Goal: Task Accomplishment & Management: Use online tool/utility

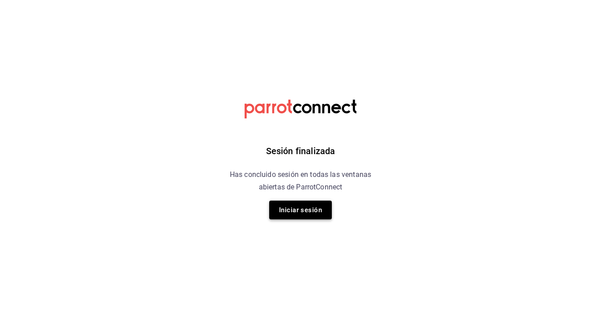
click at [329, 202] on button "Iniciar sesión" at bounding box center [300, 210] width 63 height 19
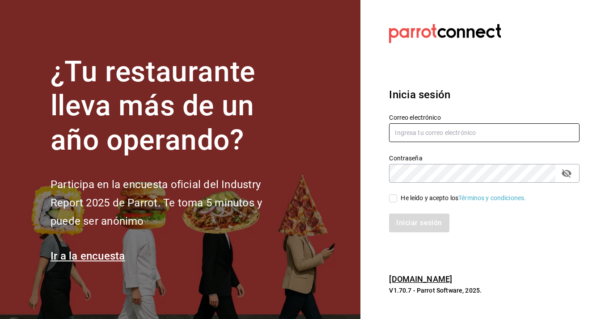
click at [481, 126] on input "text" at bounding box center [484, 132] width 191 height 19
type input "d"
type input "fscedis@gmail.com"
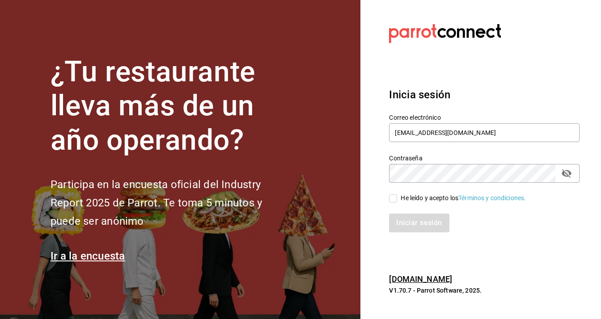
click at [439, 193] on div "He leído y acepto los Términos y condiciones." at bounding box center [478, 193] width 201 height 21
click at [431, 196] on div "He leído y acepto los Términos y condiciones." at bounding box center [463, 198] width 125 height 9
click at [423, 195] on div "He leído y acepto los Términos y condiciones." at bounding box center [463, 198] width 125 height 9
click at [397, 195] on input "He leído y acepto los Términos y condiciones." at bounding box center [393, 199] width 8 height 8
checkbox input "true"
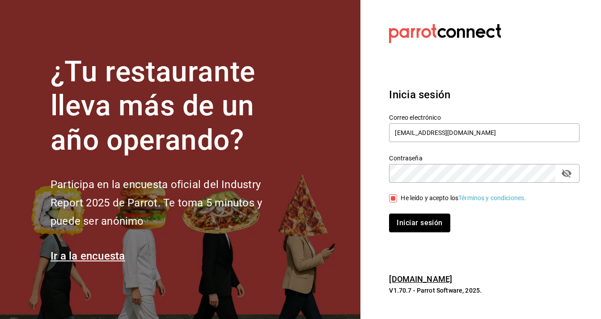
click at [398, 221] on button "Iniciar sesión" at bounding box center [419, 223] width 61 height 19
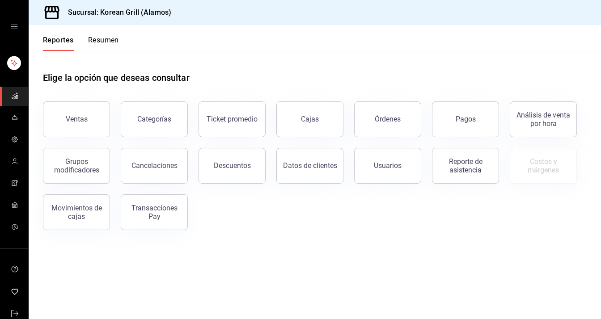
drag, startPoint x: 375, startPoint y: 172, endPoint x: 366, endPoint y: 167, distance: 10.4
click at [375, 171] on button "Usuarios" at bounding box center [387, 166] width 67 height 36
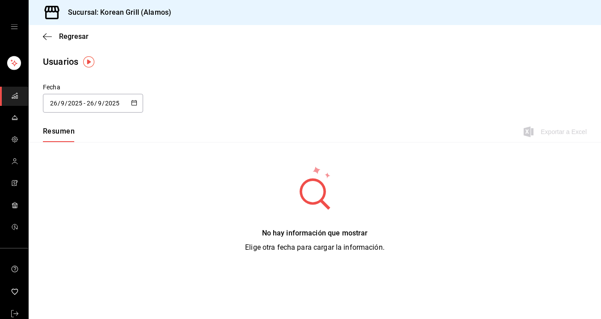
click at [127, 103] on div "[DATE] [DATE] - [DATE] [DATE]" at bounding box center [93, 103] width 100 height 19
click at [61, 226] on li "Rango de fechas" at bounding box center [85, 232] width 85 height 20
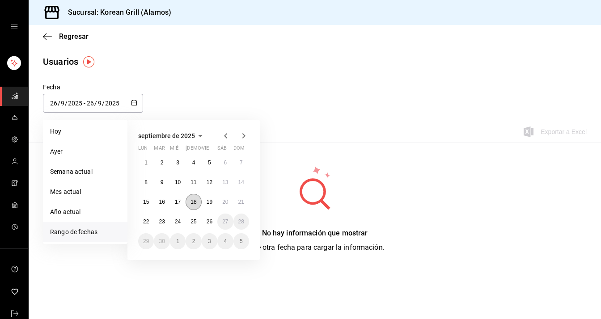
click at [190, 205] on button "18" at bounding box center [194, 202] width 16 height 16
click at [178, 225] on button "24" at bounding box center [178, 222] width 16 height 16
type input "[DATE]"
type input "18"
type input "[DATE]"
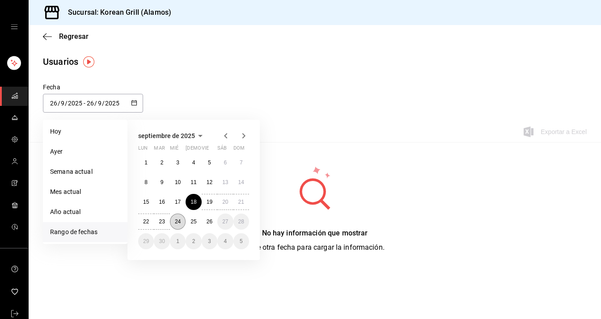
type input "24"
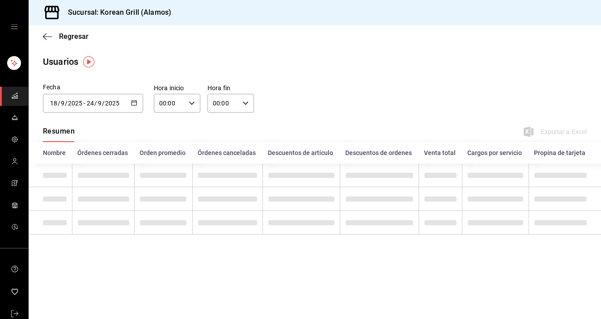
click at [193, 110] on div "00:00 Hora inicio" at bounding box center [177, 103] width 47 height 19
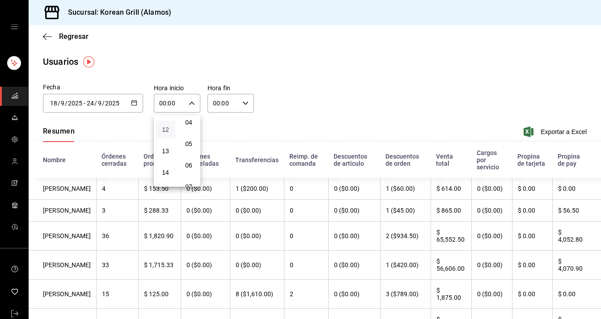
scroll to position [268, 0]
click at [162, 140] on span "13" at bounding box center [165, 136] width 9 height 7
type input "13:00"
click at [218, 106] on div at bounding box center [300, 159] width 601 height 319
click at [220, 104] on input "00:00" at bounding box center [223, 103] width 31 height 18
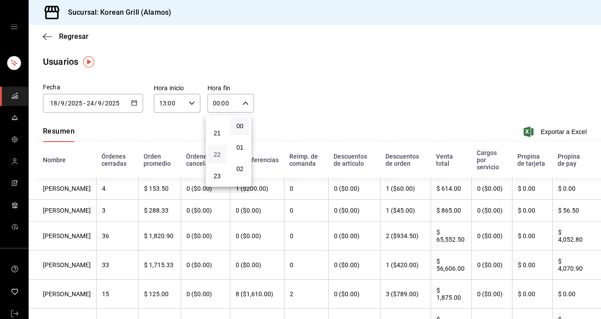
scroll to position [452, 0]
click at [219, 175] on span "23" at bounding box center [217, 176] width 8 height 7
click at [242, 178] on span "59" at bounding box center [242, 176] width 8 height 7
type input "23:59"
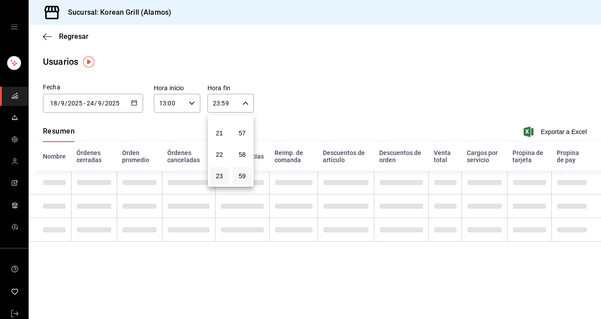
click at [145, 139] on div at bounding box center [300, 159] width 601 height 319
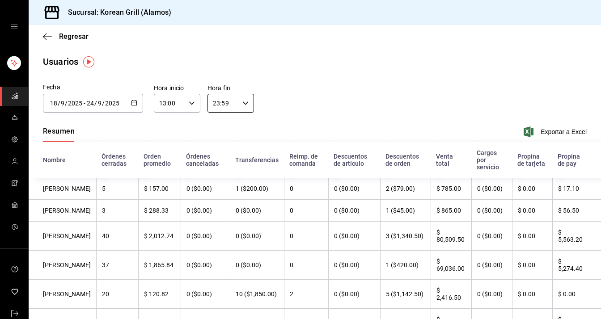
click at [301, 95] on div "Fecha 2025-09-18 18 / 9 / 2025 - 2025-09-24 24 / 9 / 2025 septiembre de 2025 lu…" at bounding box center [315, 103] width 573 height 41
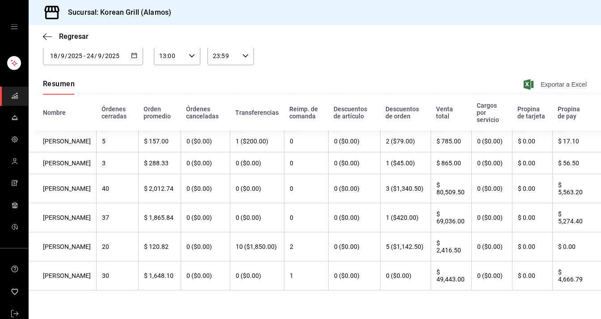
click at [549, 79] on span "Exportar a Excel" at bounding box center [556, 84] width 61 height 11
click at [82, 39] on span "Regresar" at bounding box center [74, 36] width 30 height 8
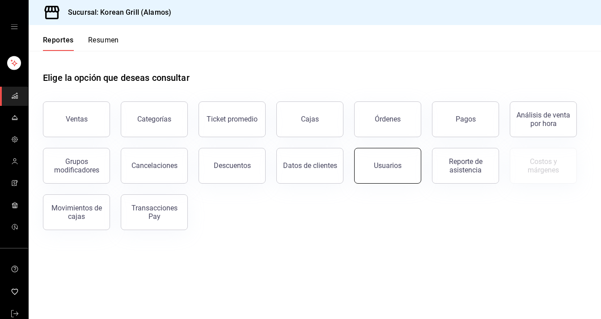
click at [366, 172] on button "Usuarios" at bounding box center [387, 166] width 67 height 36
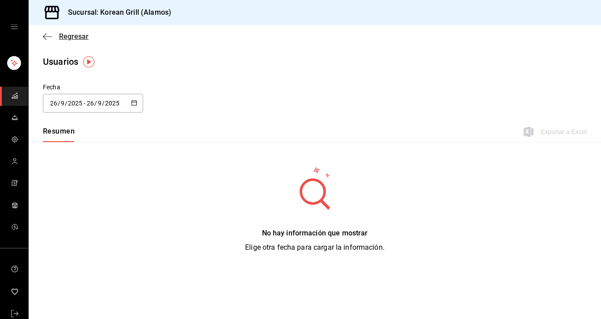
click at [58, 35] on span "Regresar" at bounding box center [66, 36] width 46 height 8
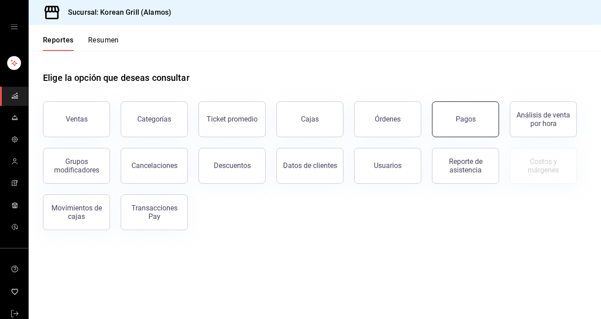
click at [449, 117] on button "Pagos" at bounding box center [465, 120] width 67 height 36
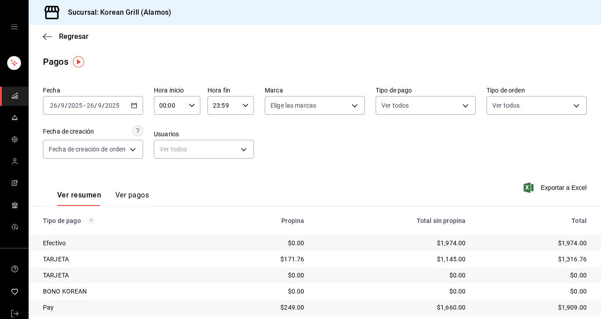
click at [129, 106] on div "[DATE] [DATE] - [DATE] [DATE]" at bounding box center [93, 105] width 100 height 19
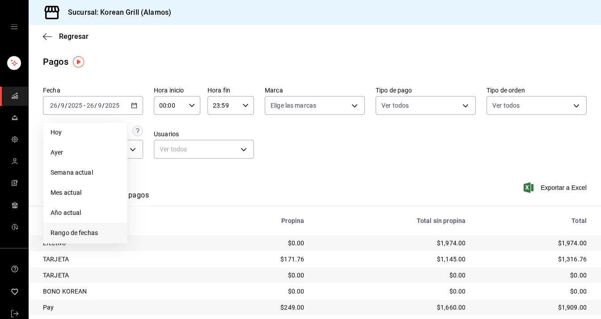
click at [83, 230] on span "Rango de fechas" at bounding box center [85, 233] width 69 height 9
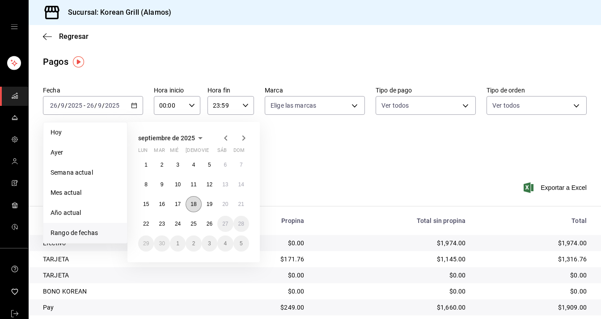
click at [195, 208] on button "18" at bounding box center [194, 204] width 16 height 16
click at [175, 224] on abbr "24" at bounding box center [178, 224] width 6 height 6
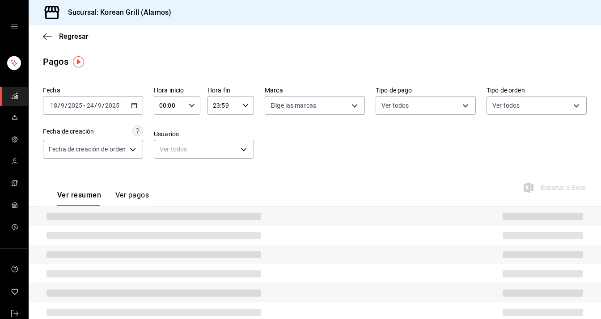
click at [187, 104] on div "00:00 Hora inicio" at bounding box center [177, 105] width 47 height 19
click at [166, 143] on button "13" at bounding box center [165, 134] width 19 height 18
type input "13:00"
click at [276, 136] on div at bounding box center [300, 159] width 601 height 319
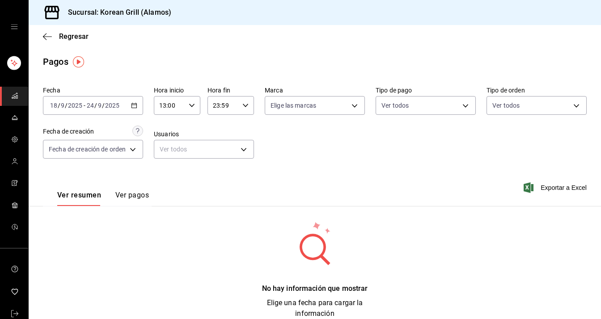
click at [301, 145] on div "Fecha 2025-09-18 18 / 9 / 2025 - 2025-09-24 24 / 9 / 2025 Hora inicio 13:00 Hor…" at bounding box center [315, 126] width 544 height 87
click at [192, 107] on icon "button" at bounding box center [192, 105] width 6 height 6
click at [166, 127] on span "13" at bounding box center [165, 123] width 8 height 7
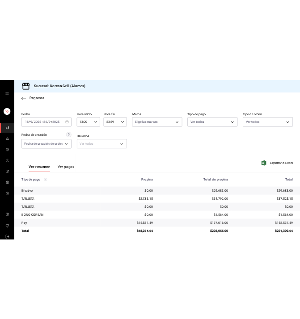
scroll to position [27, 0]
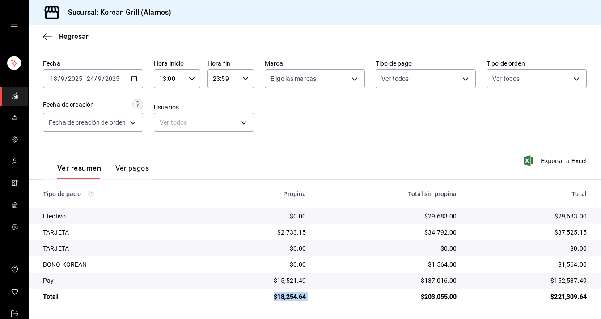
drag, startPoint x: 272, startPoint y: 297, endPoint x: 317, endPoint y: 299, distance: 44.8
click at [317, 299] on tr "Total $18,254.64 $203,055.00 $221,309.64" at bounding box center [315, 297] width 573 height 16
copy div "$18,254.64"
click at [183, 120] on body "Sucursal: Korean Grill (Alamos) Regresar Pagos Fecha [DATE] [DATE] - [DATE] [DA…" at bounding box center [300, 159] width 601 height 319
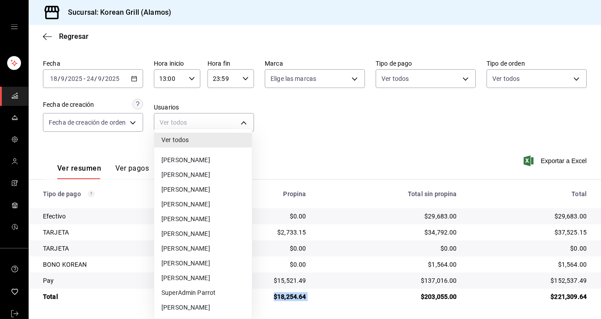
click at [185, 154] on li "[PERSON_NAME]" at bounding box center [203, 160] width 98 height 15
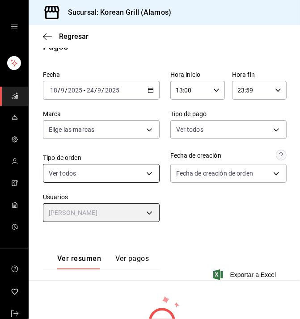
scroll to position [5, 0]
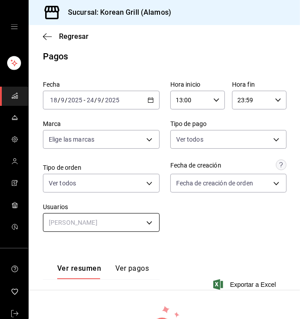
click at [118, 215] on body "Sucursal: Korean Grill (Alamos) Regresar Pagos Fecha [DATE] [DATE] - [DATE] [DA…" at bounding box center [150, 159] width 300 height 319
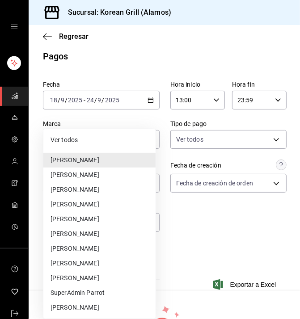
click at [63, 158] on li "[PERSON_NAME]" at bounding box center [99, 160] width 112 height 15
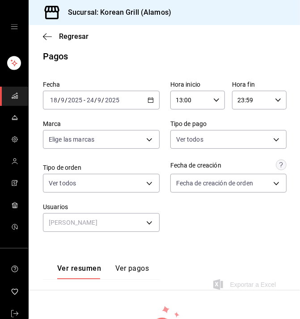
click at [111, 253] on div "Ver resumen Ver pagos" at bounding box center [101, 261] width 117 height 37
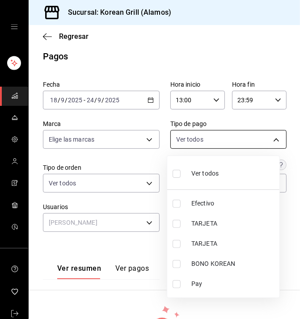
click at [198, 138] on body "Sucursal: Korean Grill (Alamos) Regresar Pagos Fecha [DATE] [DATE] - [DATE] [DA…" at bounding box center [150, 159] width 300 height 319
click at [184, 143] on div at bounding box center [150, 159] width 300 height 319
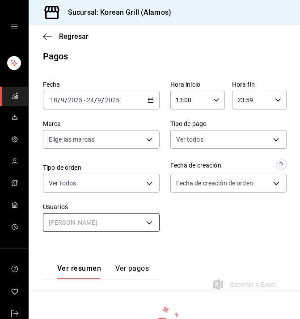
click at [138, 220] on body "Sucursal: Korean Grill (Alamos) Regresar Pagos Fecha [DATE] [DATE] - [DATE] [DA…" at bounding box center [150, 159] width 300 height 319
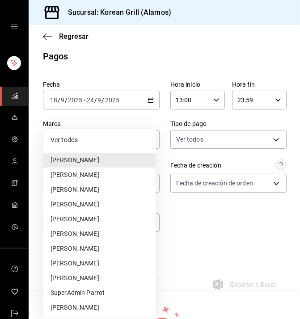
click at [84, 161] on li "[PERSON_NAME]" at bounding box center [99, 160] width 112 height 15
click at [154, 220] on body "Sucursal: Korean Grill (Alamos) Regresar Pagos Fecha [DATE] [DATE] - [DATE] [DA…" at bounding box center [150, 159] width 300 height 319
click at [89, 247] on li "[PERSON_NAME]" at bounding box center [99, 249] width 112 height 15
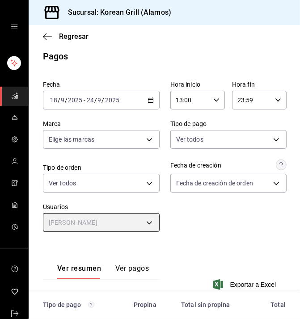
scroll to position [117, 0]
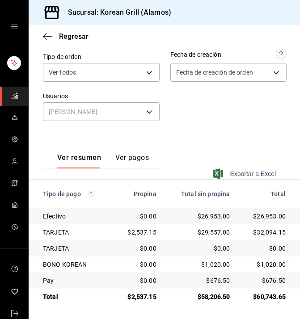
click at [231, 174] on span "Exportar a Excel" at bounding box center [245, 174] width 61 height 11
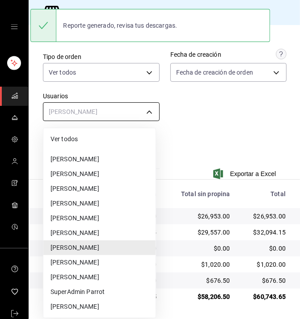
click at [128, 110] on body "Sucursal: Korean Grill (Alamos) Regresar Pagos Fecha [DATE] [DATE] - [DATE] [DA…" at bounding box center [150, 159] width 300 height 319
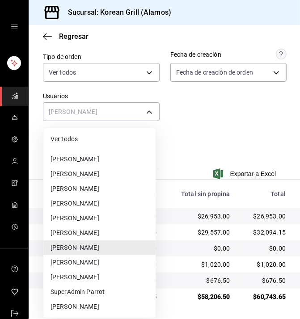
click at [100, 145] on li "Ver todos" at bounding box center [99, 139] width 112 height 15
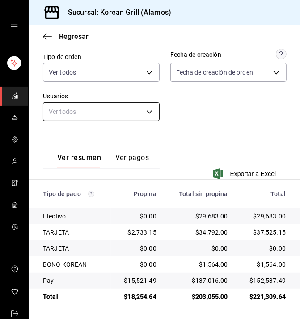
click at [125, 109] on body "Sucursal: Korean Grill (Alamos) Regresar Pagos Fecha [DATE] [DATE] - [DATE] [DA…" at bounding box center [150, 159] width 300 height 319
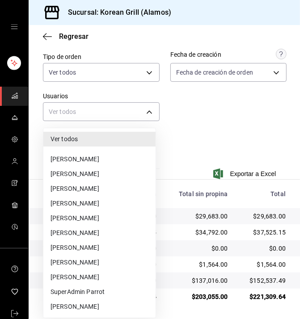
click at [212, 138] on div at bounding box center [150, 159] width 300 height 319
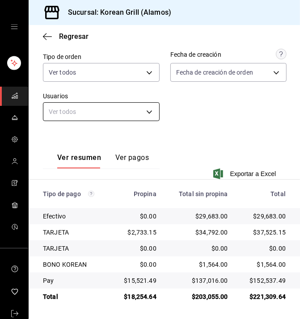
click at [117, 111] on body "Sucursal: Korean Grill (Alamos) Regresar Pagos Fecha [DATE] [DATE] - [DATE] [DA…" at bounding box center [150, 159] width 300 height 319
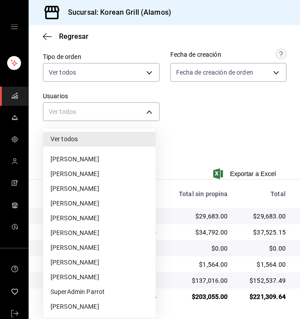
click at [106, 247] on li "[PERSON_NAME]" at bounding box center [99, 248] width 112 height 15
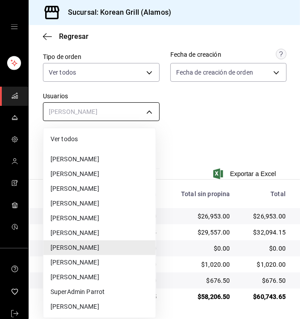
click at [97, 107] on body "Sucursal: Korean Grill (Alamos) Regresar Pagos Fecha [DATE] [DATE] - [DATE] [DA…" at bounding box center [150, 159] width 300 height 319
click at [64, 276] on li "[PERSON_NAME]" at bounding box center [99, 277] width 112 height 15
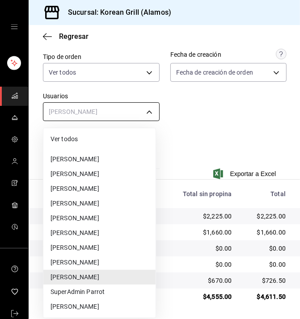
click at [91, 108] on body "Sucursal: Korean Grill (Alamos) Regresar Pagos Fecha [DATE] [DATE] - [DATE] [DA…" at bounding box center [150, 159] width 300 height 319
click at [91, 108] on div at bounding box center [150, 159] width 300 height 319
click at [91, 108] on body "Sucursal: Korean Grill (Alamos) Regresar Pagos Fecha [DATE] [DATE] - [DATE] [DA…" at bounding box center [150, 159] width 300 height 319
click at [79, 233] on li "[PERSON_NAME]" at bounding box center [99, 233] width 112 height 15
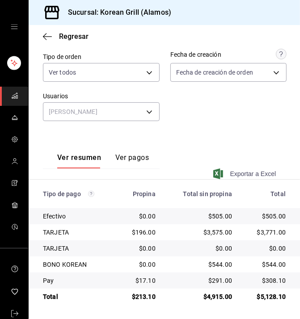
click at [221, 170] on span "Exportar a Excel" at bounding box center [245, 174] width 61 height 11
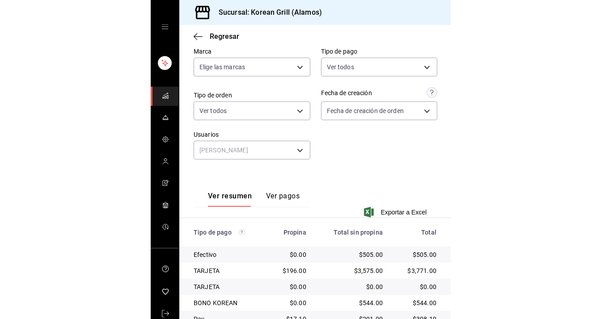
scroll to position [117, 0]
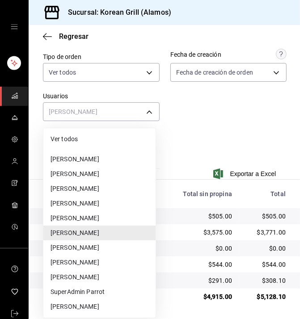
click at [127, 114] on body "Sucursal: Korean Grill (Alamos) Regresar Pagos Fecha [DATE] [DATE] - [DATE] [DA…" at bounding box center [150, 159] width 300 height 319
click at [87, 280] on li "[PERSON_NAME]" at bounding box center [99, 277] width 112 height 15
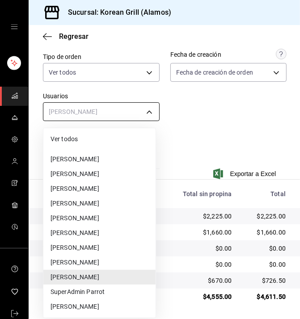
click at [84, 113] on body "Sucursal: Korean Grill (Alamos) Regresar Pagos Fecha [DATE] [DATE] - [DATE] [DA…" at bounding box center [150, 159] width 300 height 319
click at [52, 246] on li "[PERSON_NAME]" at bounding box center [99, 248] width 112 height 15
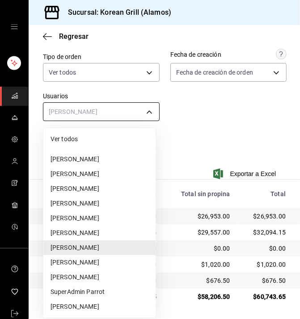
click at [126, 104] on body "Sucursal: Korean Grill (Alamos) Regresar Pagos Fecha [DATE] [DATE] - [DATE] [DA…" at bounding box center [150, 159] width 300 height 319
click at [109, 144] on li "Ver todos" at bounding box center [99, 139] width 112 height 15
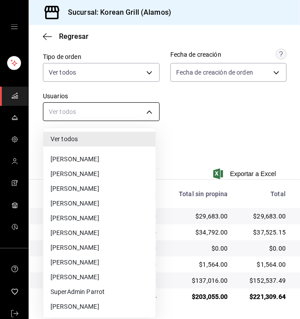
click at [88, 110] on body "Sucursal: Korean Grill (Alamos) Regresar Pagos Fecha [DATE] [DATE] - [DATE] [DA…" at bounding box center [150, 159] width 300 height 319
click at [186, 133] on div at bounding box center [150, 159] width 300 height 319
click at [93, 107] on body "Sucursal: Korean Grill (Alamos) Regresar Pagos Fecha [DATE] [DATE] - [DATE] [DA…" at bounding box center [150, 159] width 300 height 319
click at [72, 204] on li "[PERSON_NAME]" at bounding box center [99, 203] width 112 height 15
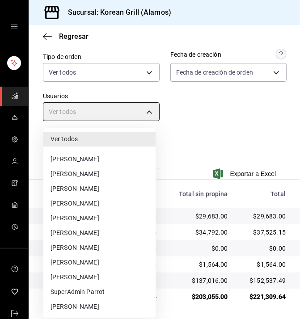
type input "e840823f-ac8e-451c-893a-5311a24907c7"
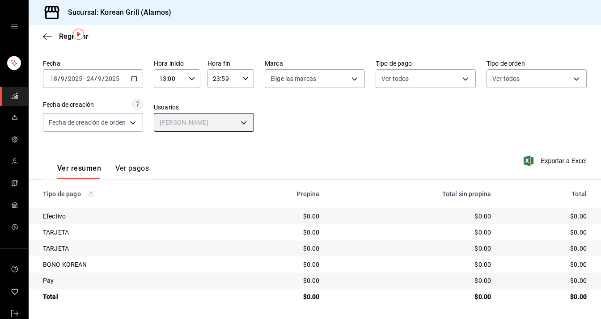
scroll to position [27, 0]
click at [69, 38] on span "Regresar" at bounding box center [74, 36] width 30 height 8
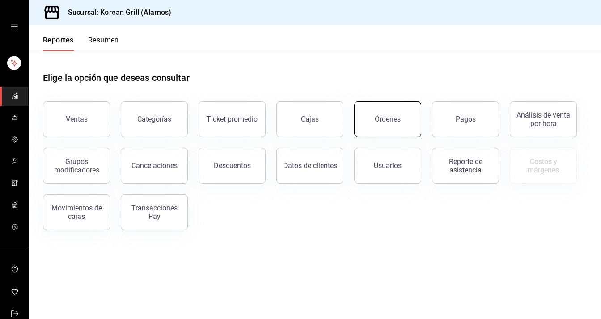
click at [354, 121] on div "Órdenes" at bounding box center [383, 114] width 78 height 47
click at [385, 122] on div "Órdenes" at bounding box center [388, 119] width 26 height 8
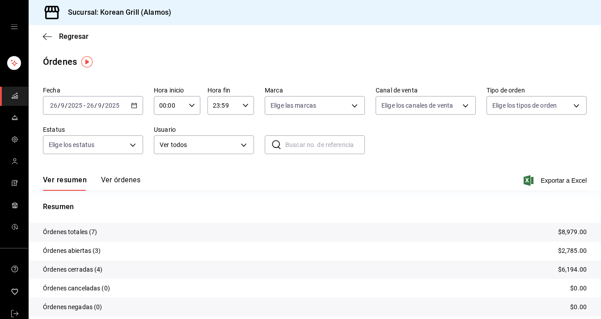
click at [130, 109] on div "[DATE] [DATE] - [DATE] [DATE]" at bounding box center [93, 105] width 100 height 19
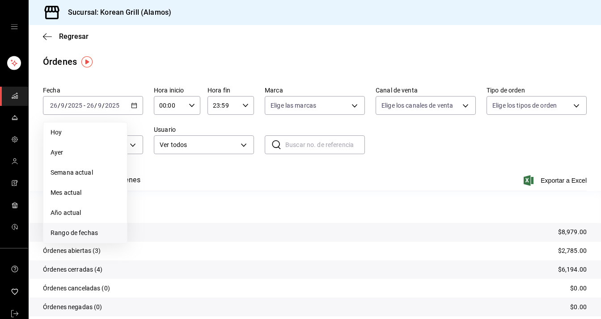
click at [86, 234] on span "Rango de fechas" at bounding box center [85, 233] width 69 height 9
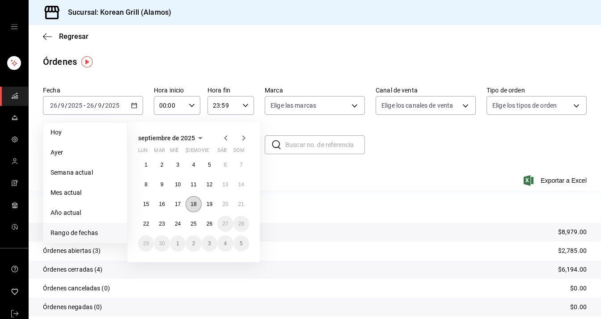
click at [193, 206] on abbr "18" at bounding box center [194, 204] width 6 height 6
click at [181, 223] on abbr "24" at bounding box center [178, 224] width 6 height 6
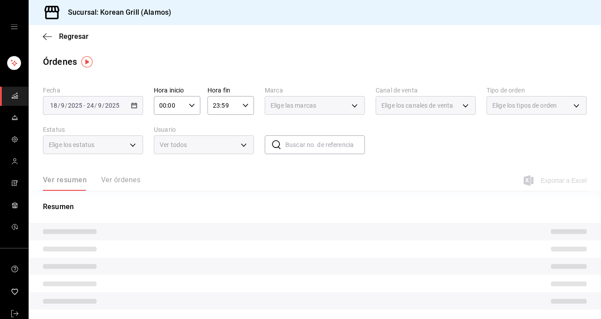
click at [185, 109] on div "00:00 Hora inicio" at bounding box center [177, 105] width 47 height 19
click at [164, 143] on span "13" at bounding box center [164, 139] width 8 height 7
type input "13:00"
click at [216, 120] on div at bounding box center [300, 159] width 601 height 319
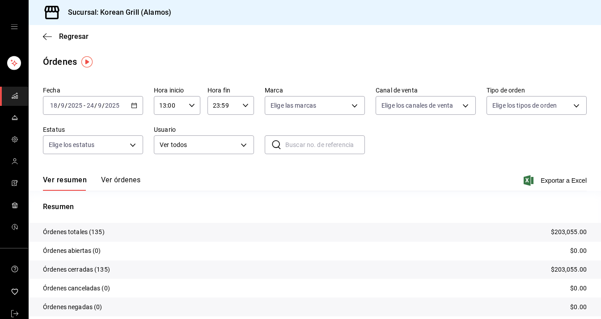
click at [105, 176] on button "Ver órdenes" at bounding box center [120, 183] width 39 height 15
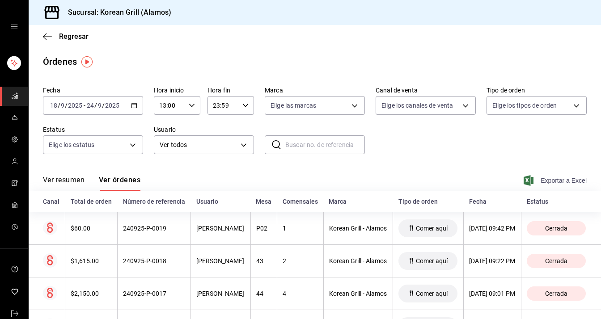
click at [533, 175] on span "Exportar a Excel" at bounding box center [556, 180] width 61 height 11
click at [76, 36] on span "Regresar" at bounding box center [74, 36] width 30 height 8
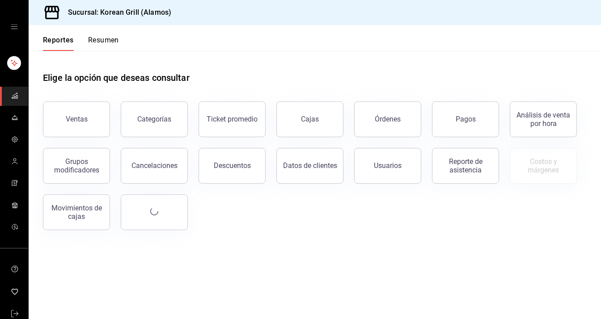
click at [89, 43] on button "Resumen" at bounding box center [103, 43] width 31 height 15
